Goal: Transaction & Acquisition: Purchase product/service

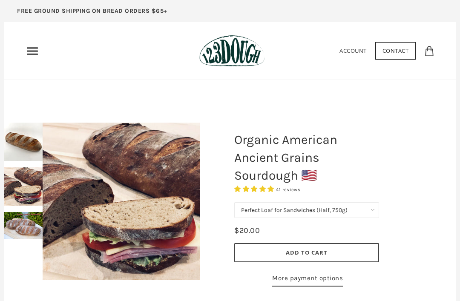
click at [374, 208] on select "750g Perfect Loaf for Sandwiches (Whole, 1500g) Perfect Loaf for Sandwiches (Ha…" at bounding box center [306, 210] width 145 height 16
select select "Perfect Loaf for Sandwiches (Whole, 1500g)"
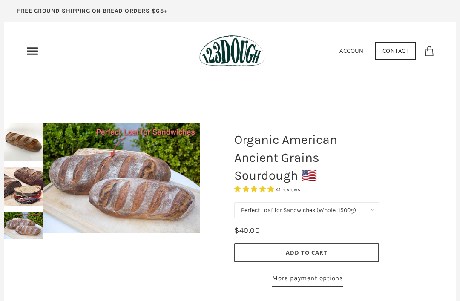
click at [35, 55] on icon "Primary" at bounding box center [33, 51] width 14 height 14
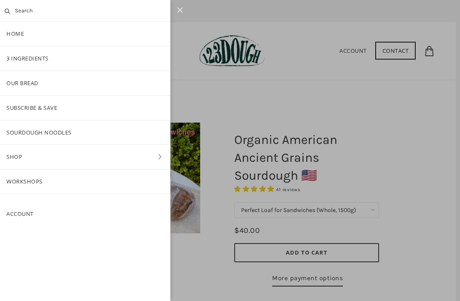
click at [34, 82] on link "Our Bread" at bounding box center [85, 83] width 170 height 24
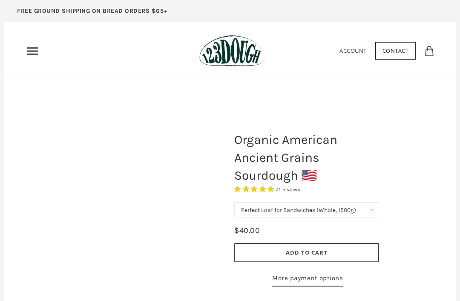
select select "Perfect Loaf for Sandwiches (Whole, 1500g)"
select select "Perfect Loaf for Sandwiches (Half, 750g)"
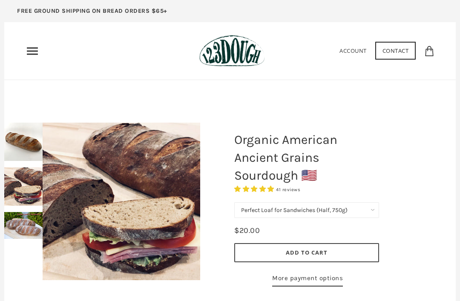
click at [36, 53] on icon "Primary" at bounding box center [33, 51] width 14 height 14
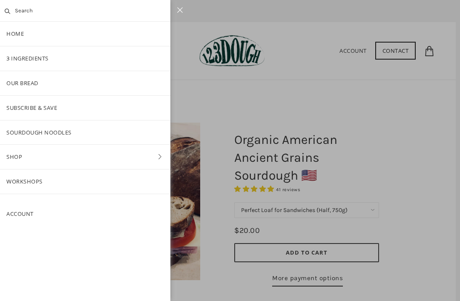
click at [64, 156] on link "Shop" at bounding box center [85, 157] width 170 height 24
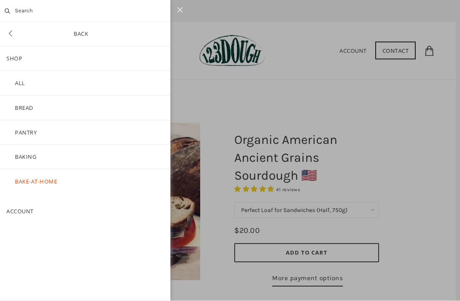
scroll to position [27, 0]
click at [17, 22] on link "Back" at bounding box center [85, 34] width 170 height 24
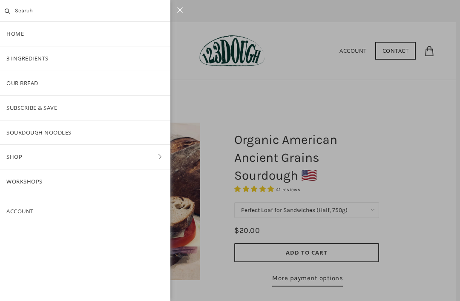
click at [26, 22] on link "Home" at bounding box center [85, 34] width 170 height 24
